Goal: Information Seeking & Learning: Learn about a topic

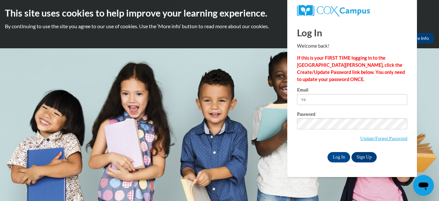
type input "v"
type input "[EMAIL_ADDRESS][DOMAIN_NAME]"
click at [307, 153] on div "Log In Sign Up" at bounding box center [352, 157] width 110 height 10
click at [332, 155] on input "Log In" at bounding box center [338, 157] width 23 height 10
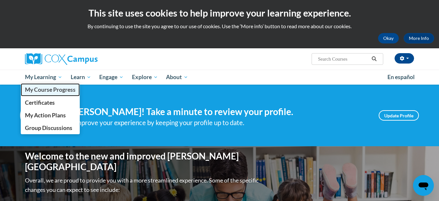
click at [52, 92] on span "My Course Progress" at bounding box center [50, 89] width 51 height 7
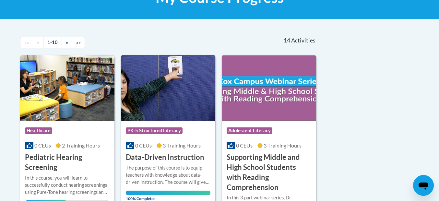
scroll to position [117, 0]
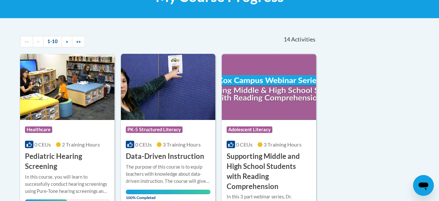
click at [66, 62] on img at bounding box center [67, 87] width 94 height 66
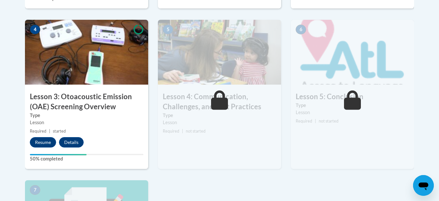
scroll to position [389, 0]
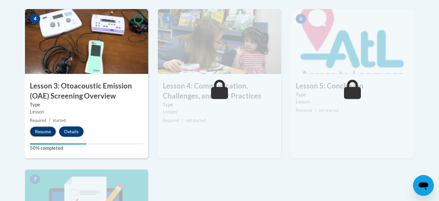
click at [42, 131] on button "Resume" at bounding box center [43, 131] width 26 height 10
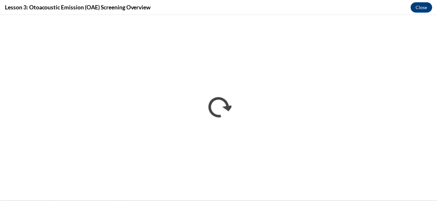
scroll to position [0, 0]
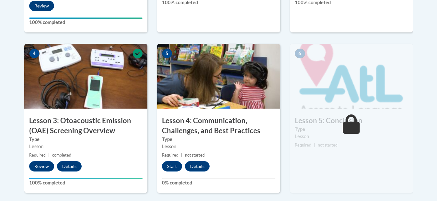
scroll to position [376, 0]
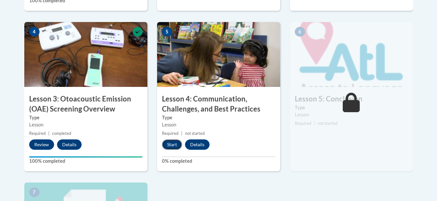
click at [174, 146] on button "Start" at bounding box center [172, 144] width 20 height 10
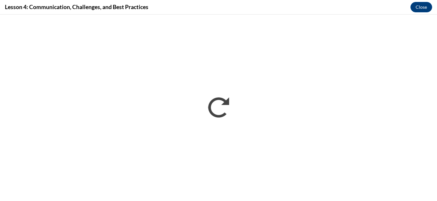
scroll to position [0, 0]
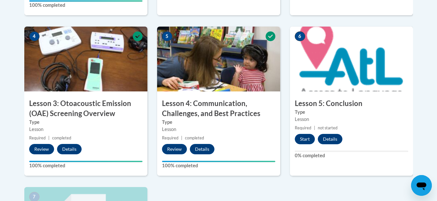
scroll to position [389, 0]
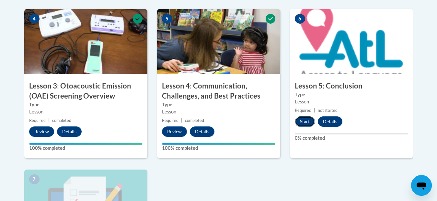
click at [299, 121] on button "Start" at bounding box center [305, 121] width 20 height 10
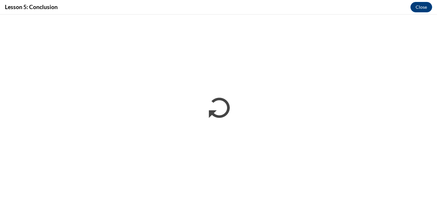
scroll to position [0, 0]
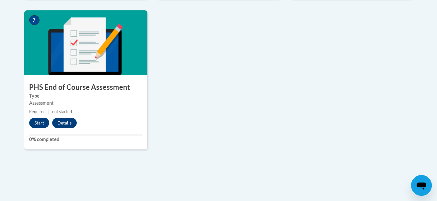
scroll to position [557, 0]
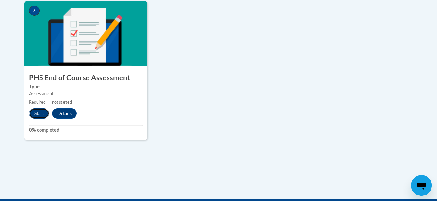
click at [38, 116] on button "Start" at bounding box center [39, 113] width 20 height 10
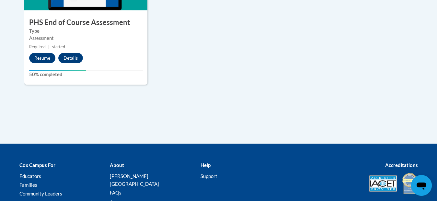
scroll to position [570, 0]
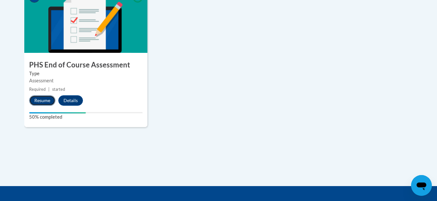
click at [48, 101] on button "Resume" at bounding box center [42, 100] width 26 height 10
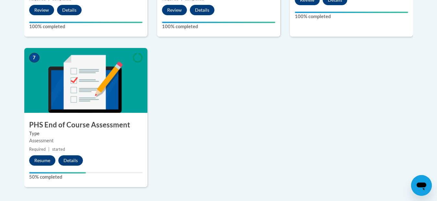
scroll to position [518, 0]
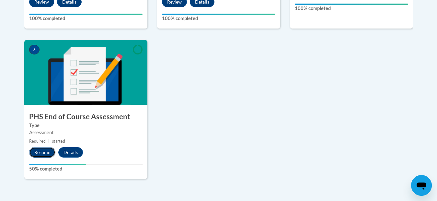
click at [41, 154] on button "Resume" at bounding box center [42, 152] width 26 height 10
click at [39, 154] on button "Resume" at bounding box center [42, 152] width 26 height 10
click at [44, 152] on button "Resume" at bounding box center [42, 152] width 26 height 10
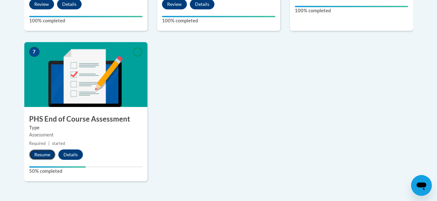
click at [46, 153] on button "Resume" at bounding box center [42, 154] width 26 height 10
